Goal: Task Accomplishment & Management: Manage account settings

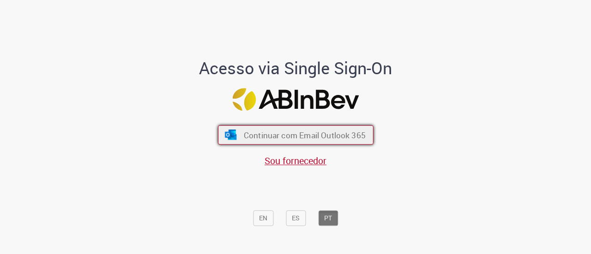
click at [313, 135] on span "Continuar com Email Outlook 365" at bounding box center [304, 135] width 122 height 11
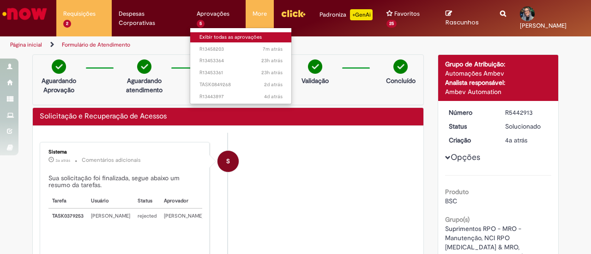
click at [212, 37] on link "Exibir todas as aprovações" at bounding box center [241, 37] width 102 height 10
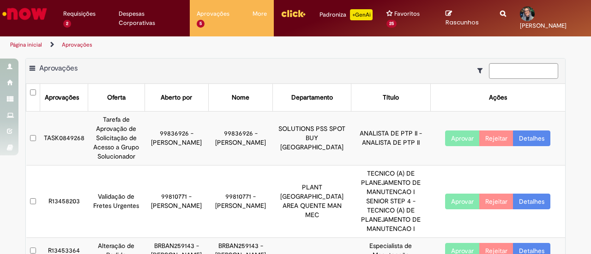
click at [465, 138] on button "Aprovar" at bounding box center [462, 139] width 35 height 16
